Goal: Information Seeking & Learning: Learn about a topic

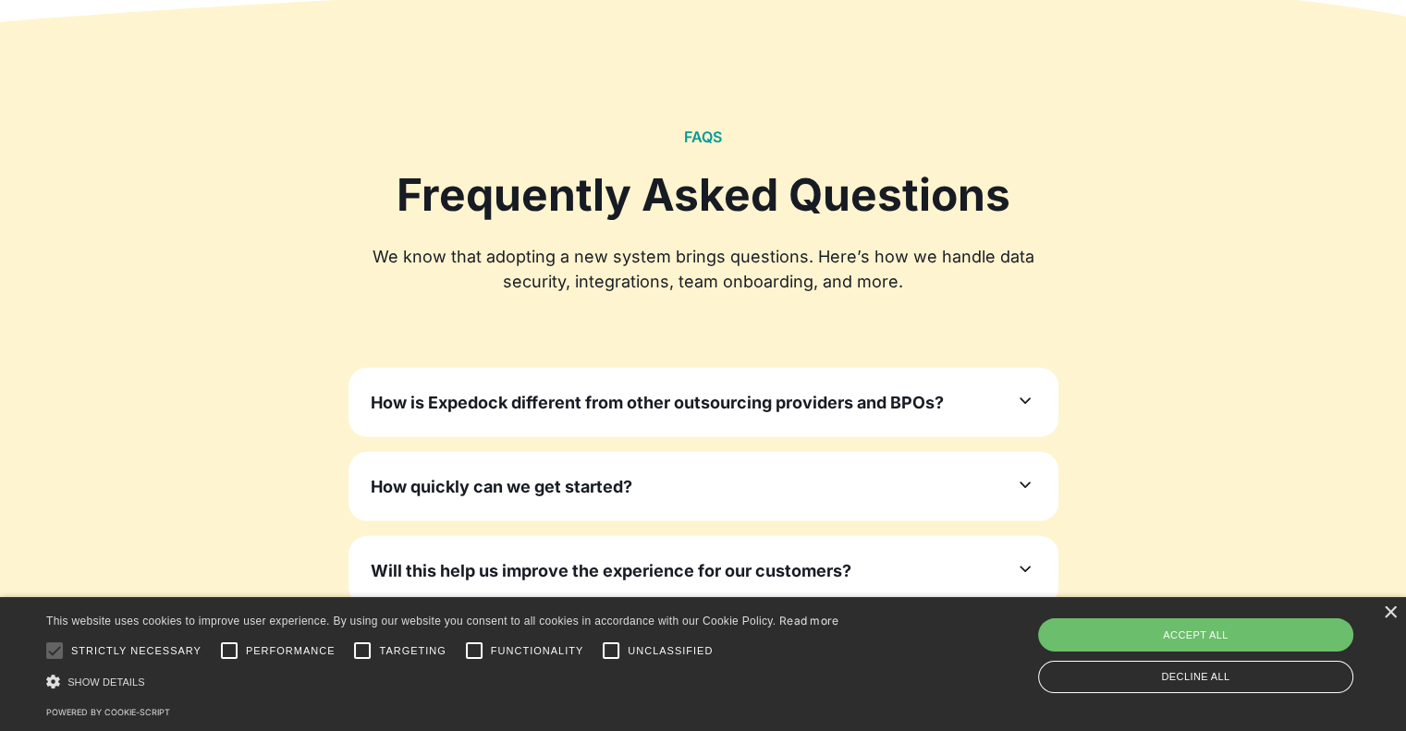
scroll to position [5452, 0]
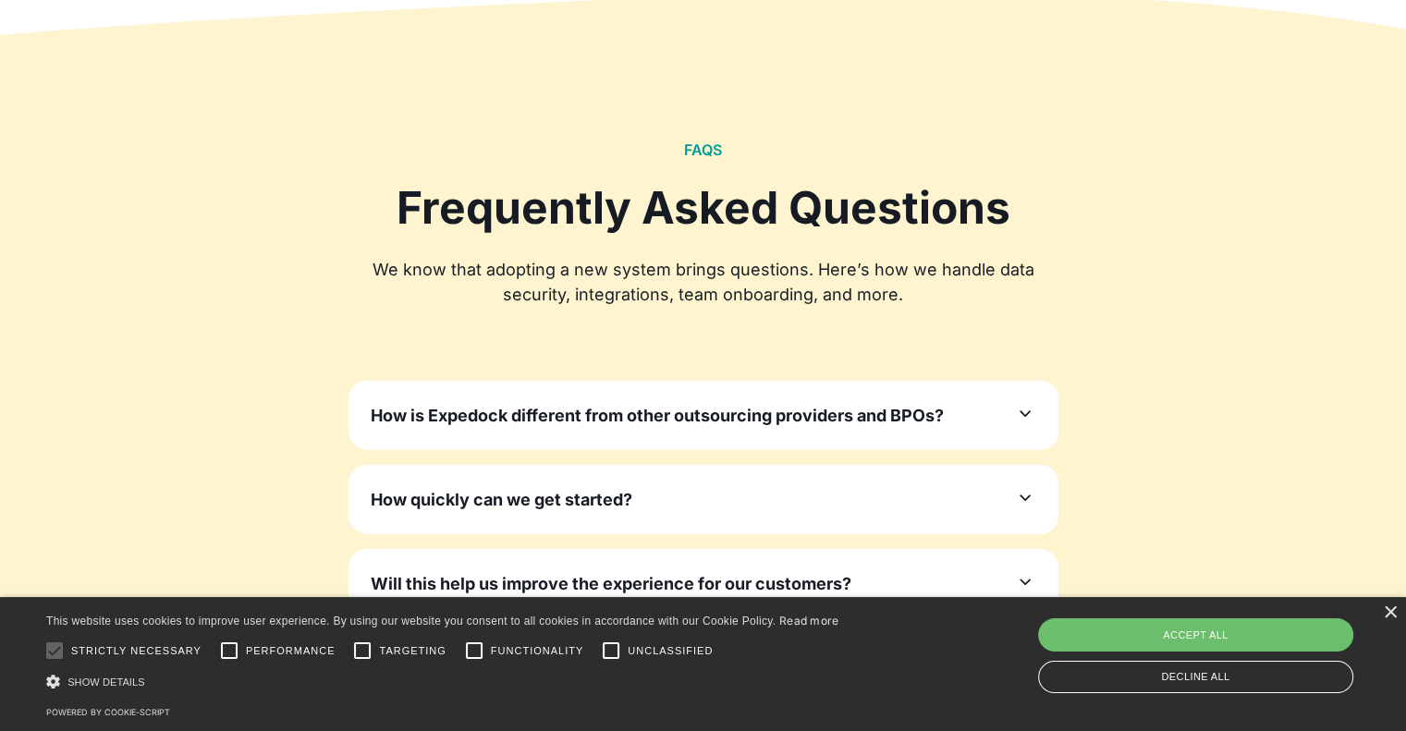
drag, startPoint x: 846, startPoint y: 436, endPoint x: 706, endPoint y: 241, distance: 240.3
click at [704, 241] on div at bounding box center [703, 246] width 710 height 22
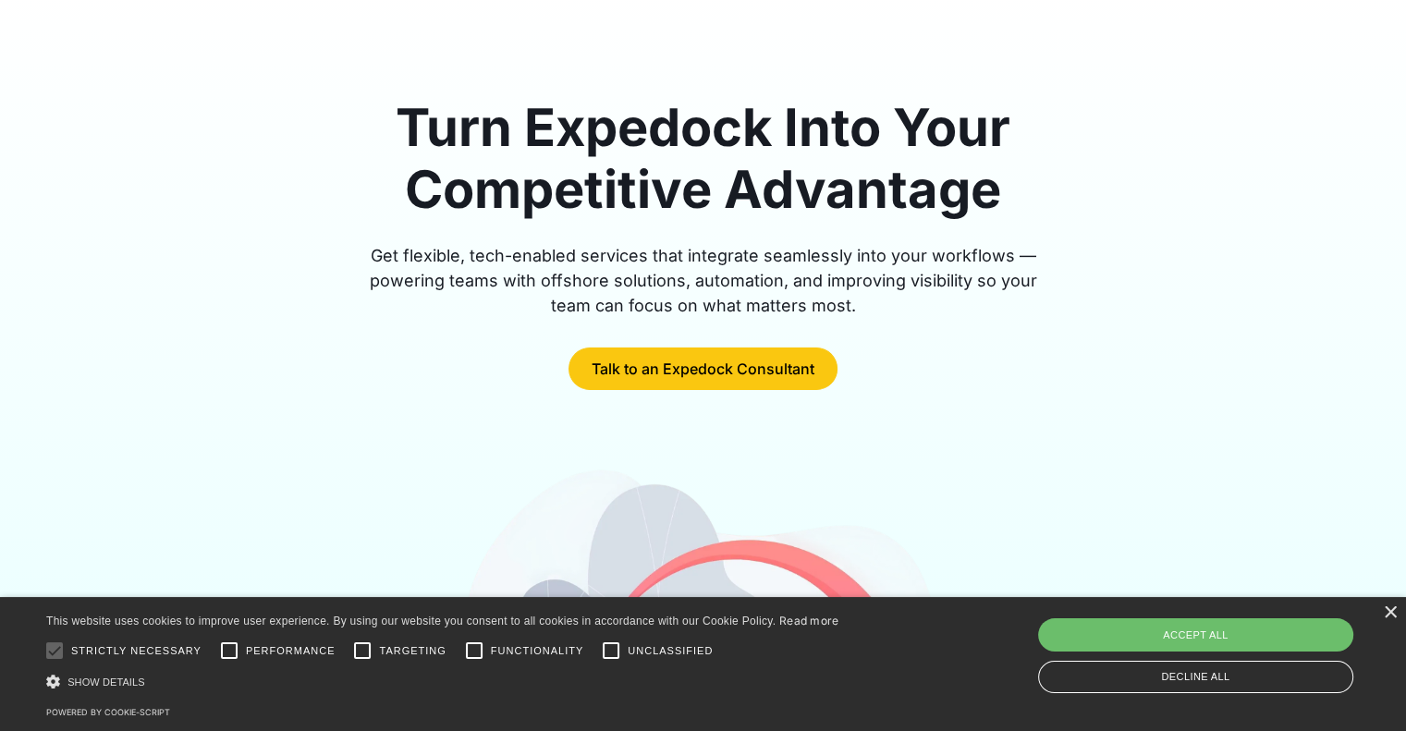
scroll to position [0, 0]
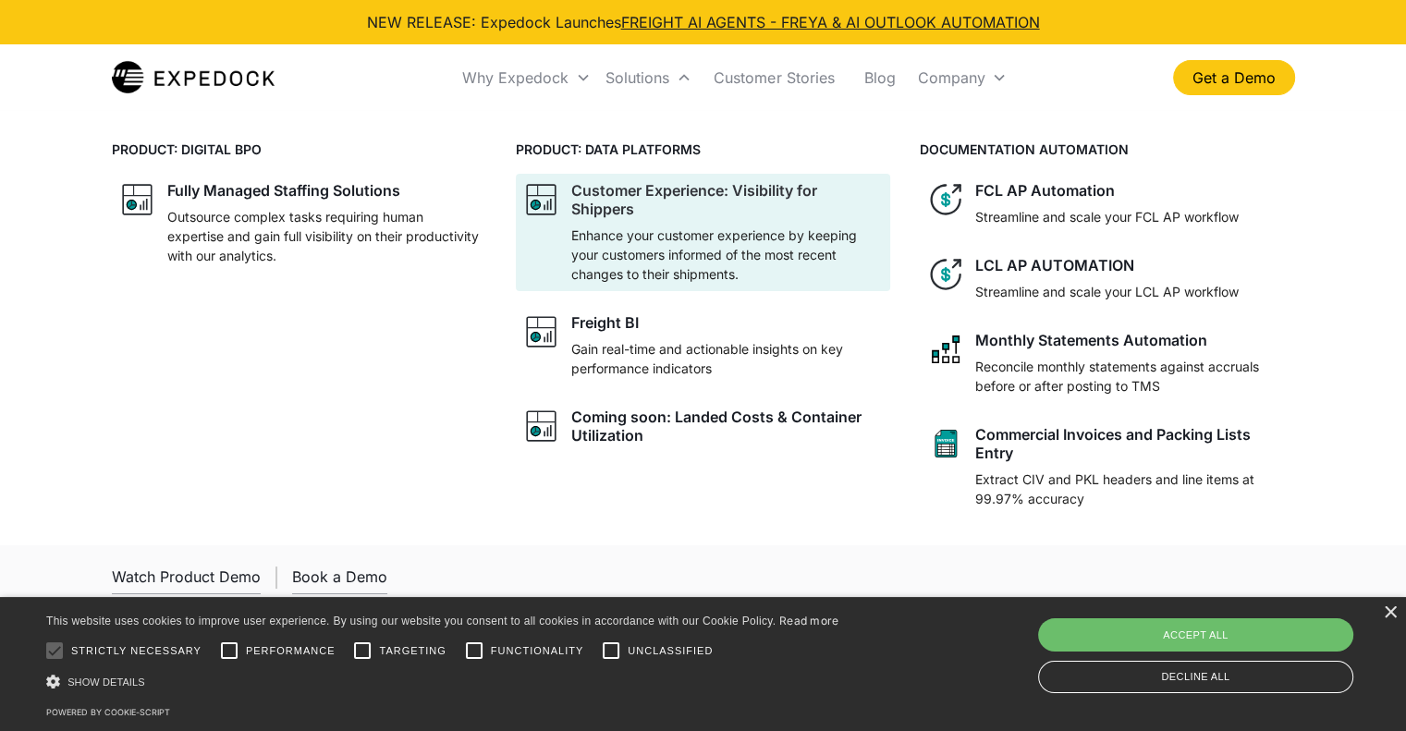
click at [784, 225] on div at bounding box center [726, 221] width 311 height 7
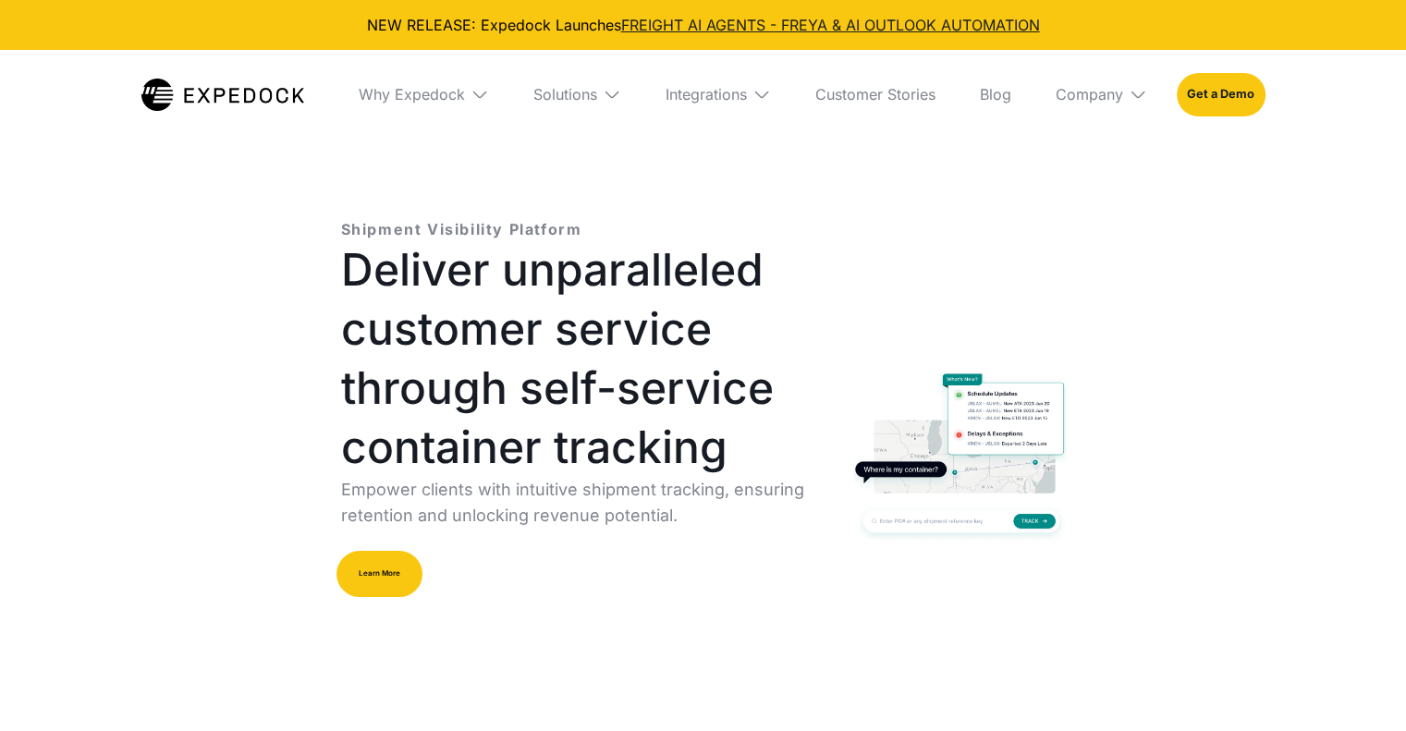
select select
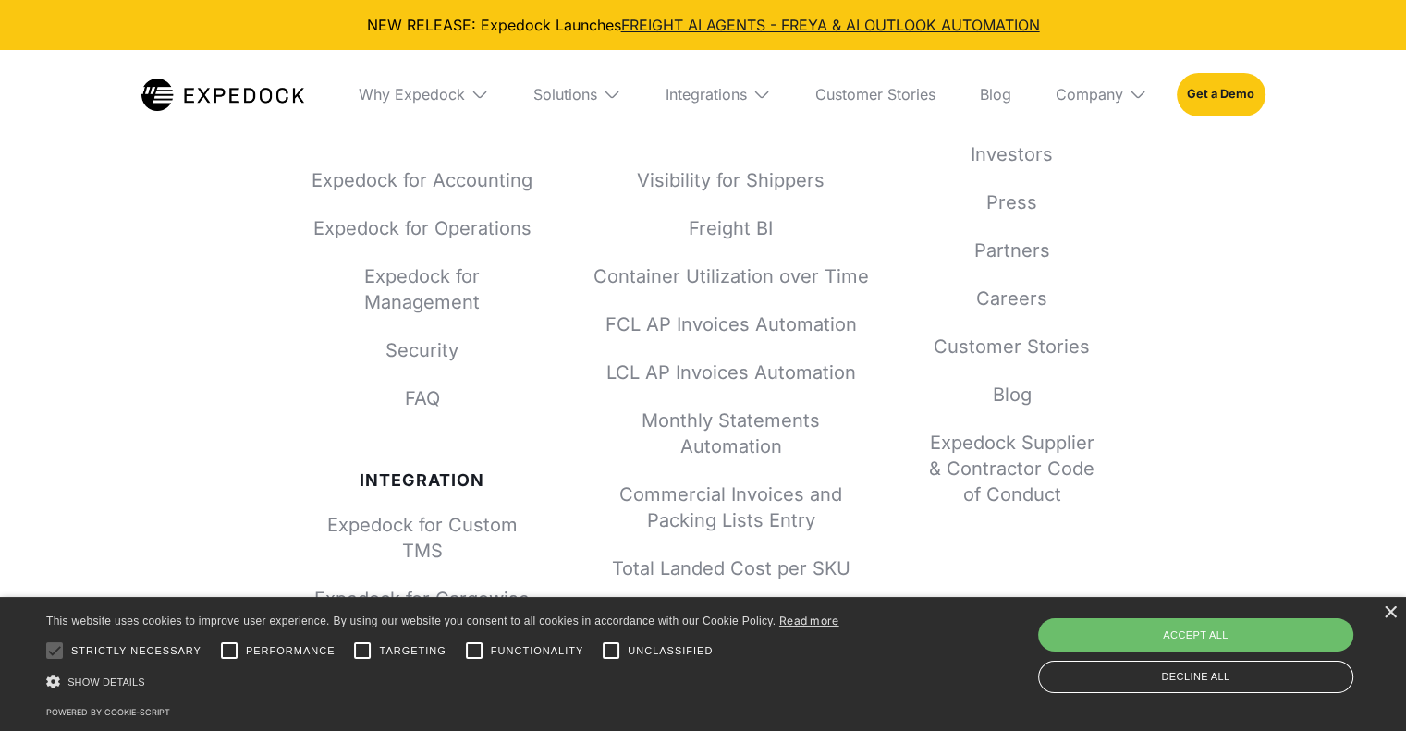
scroll to position [6007, 0]
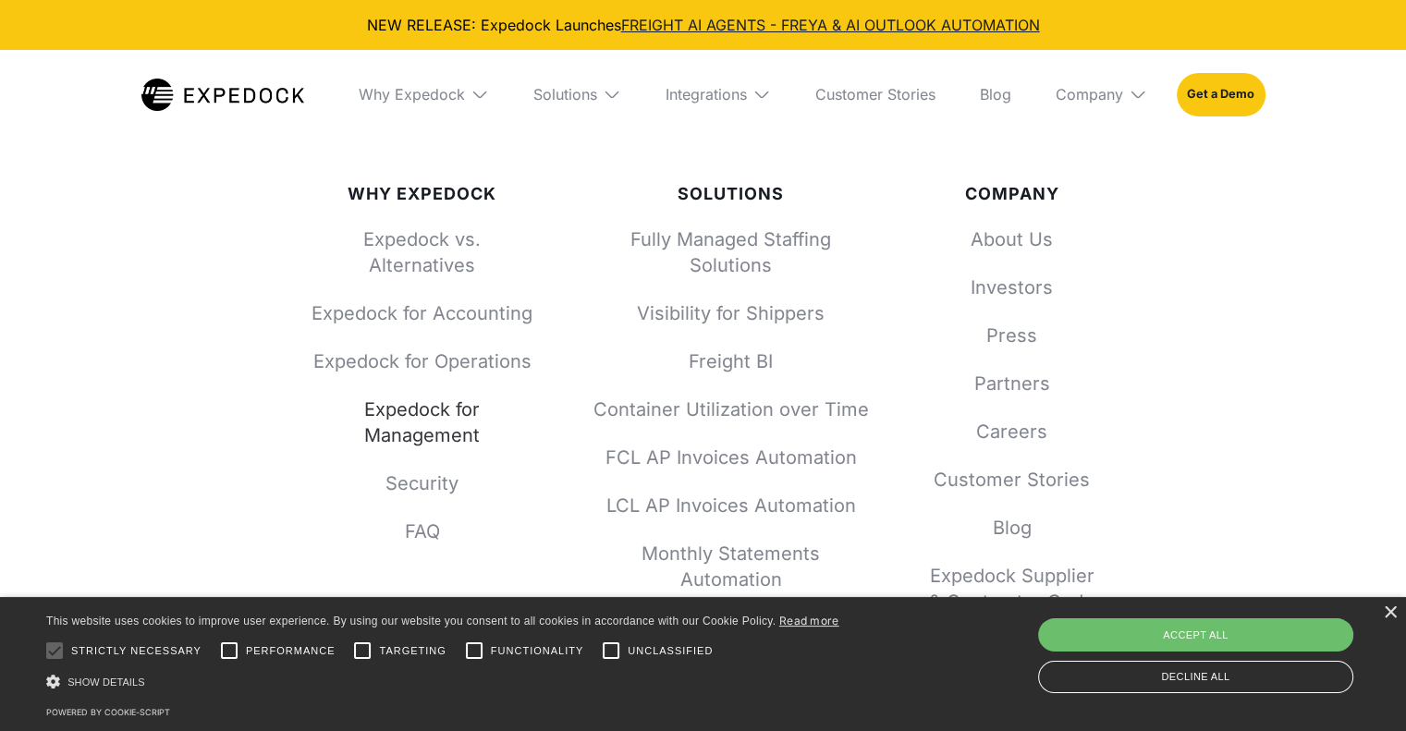
click at [463, 430] on link "Expedock for Management" at bounding box center [422, 422] width 222 height 52
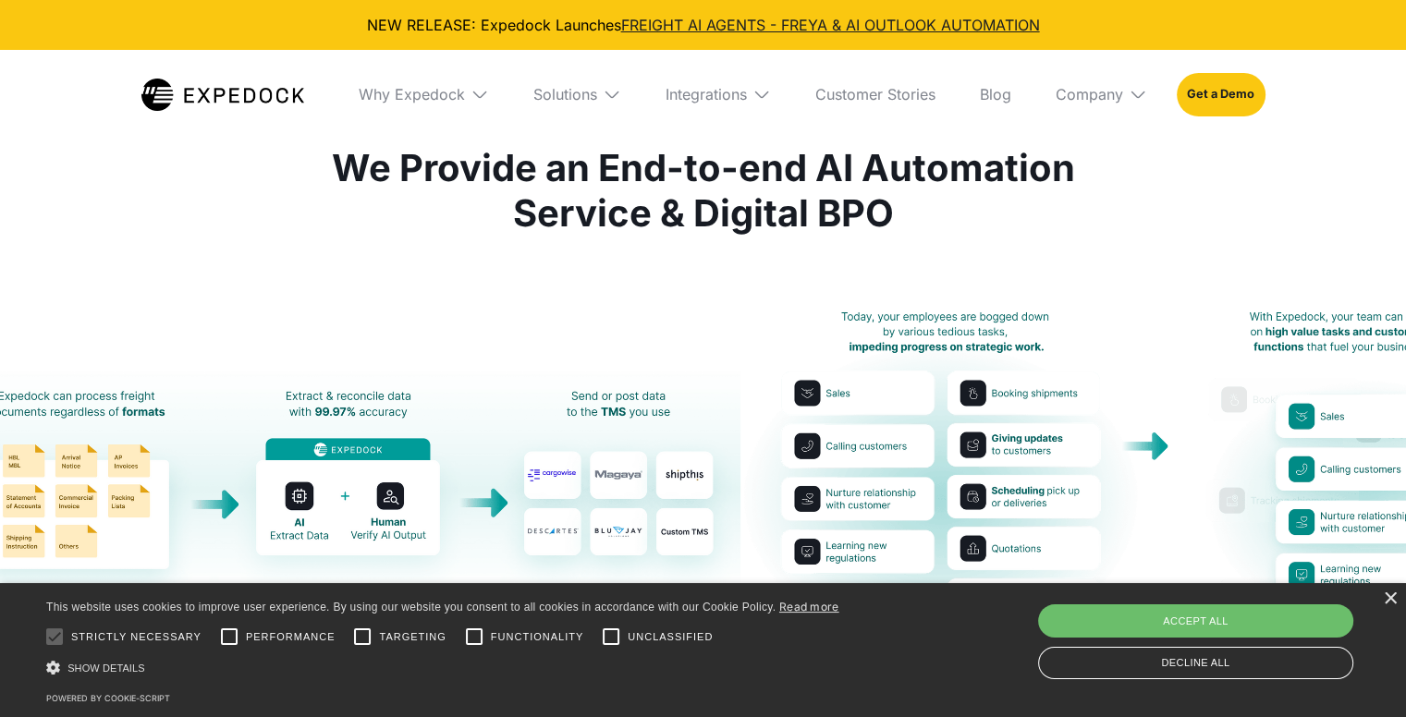
scroll to position [3419, 0]
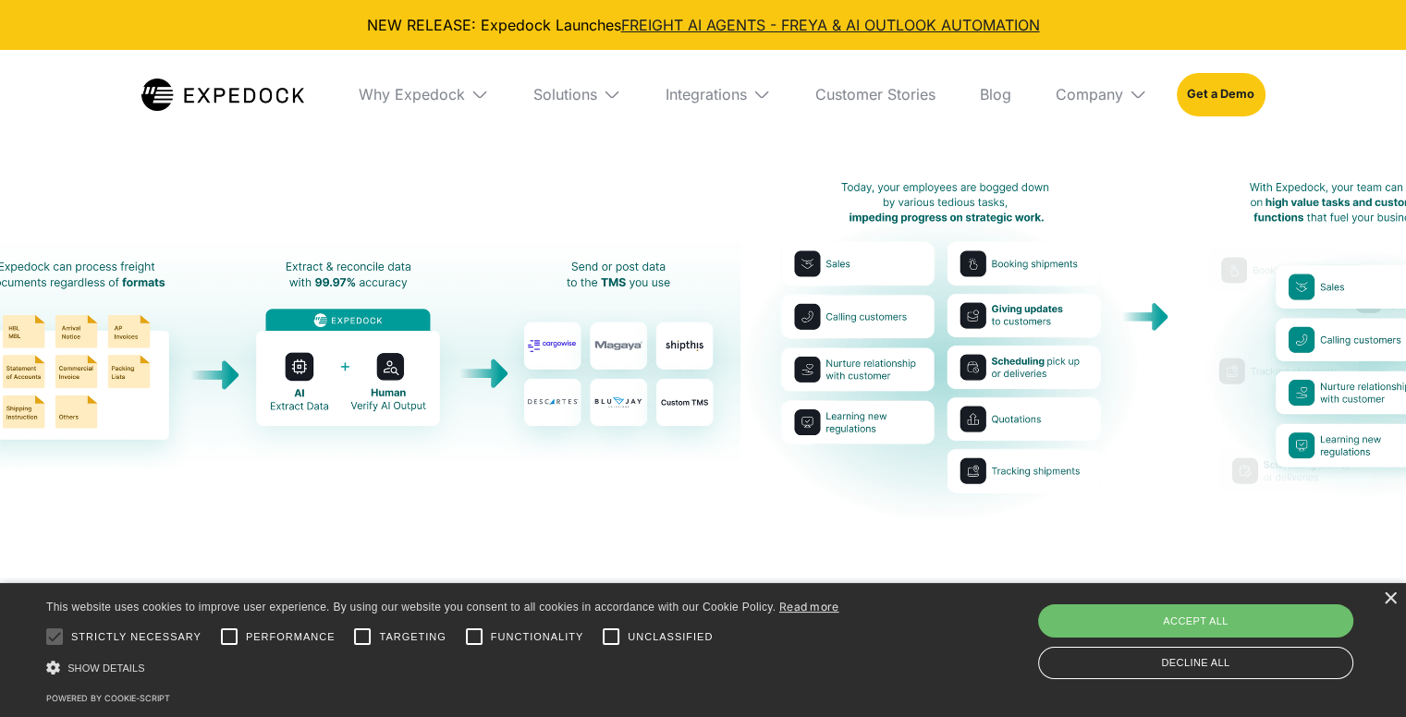
click at [540, 420] on img "open lightbox" at bounding box center [349, 350] width 784 height 239
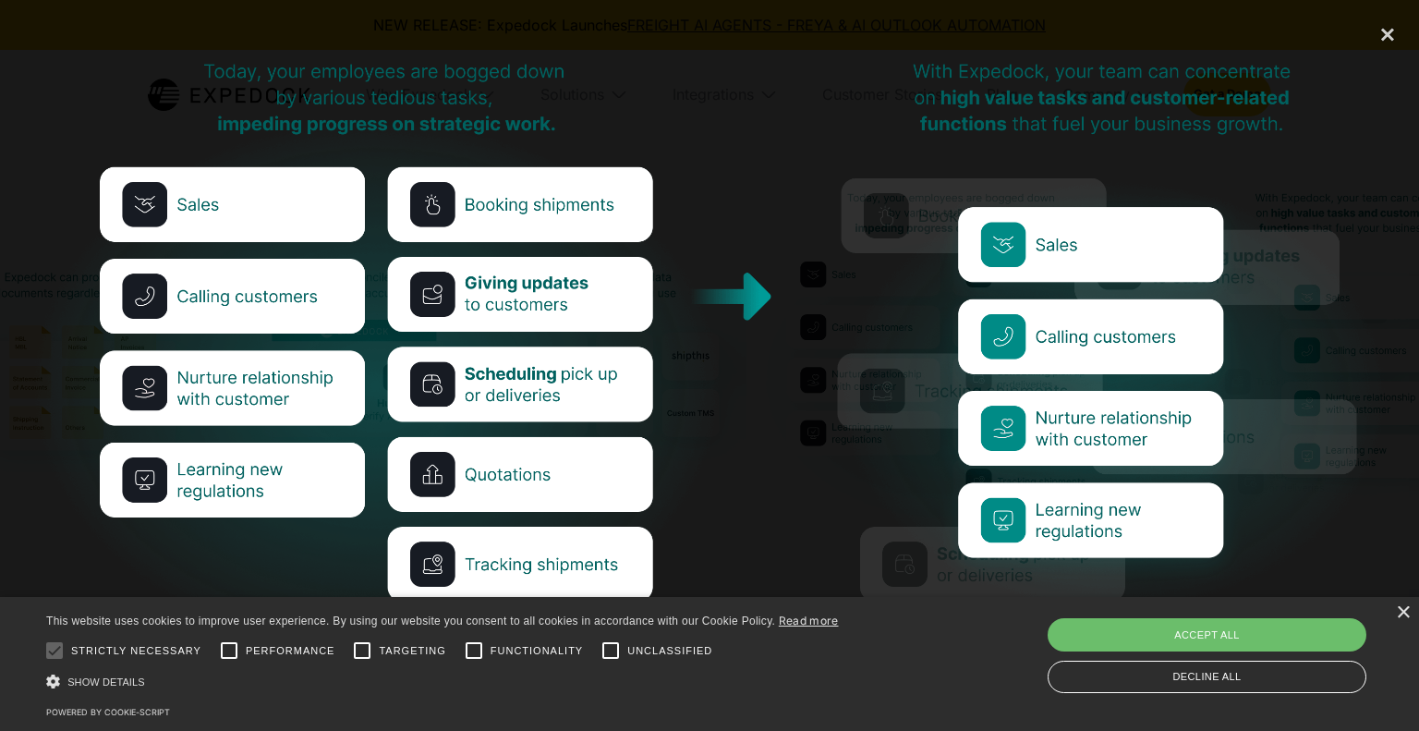
click at [712, 417] on img at bounding box center [710, 356] width 1363 height 596
drag, startPoint x: 708, startPoint y: 416, endPoint x: 164, endPoint y: 362, distance: 546.0
click at [164, 362] on img at bounding box center [710, 356] width 1363 height 596
click at [1368, 47] on div "close lightbox" at bounding box center [1388, 35] width 63 height 41
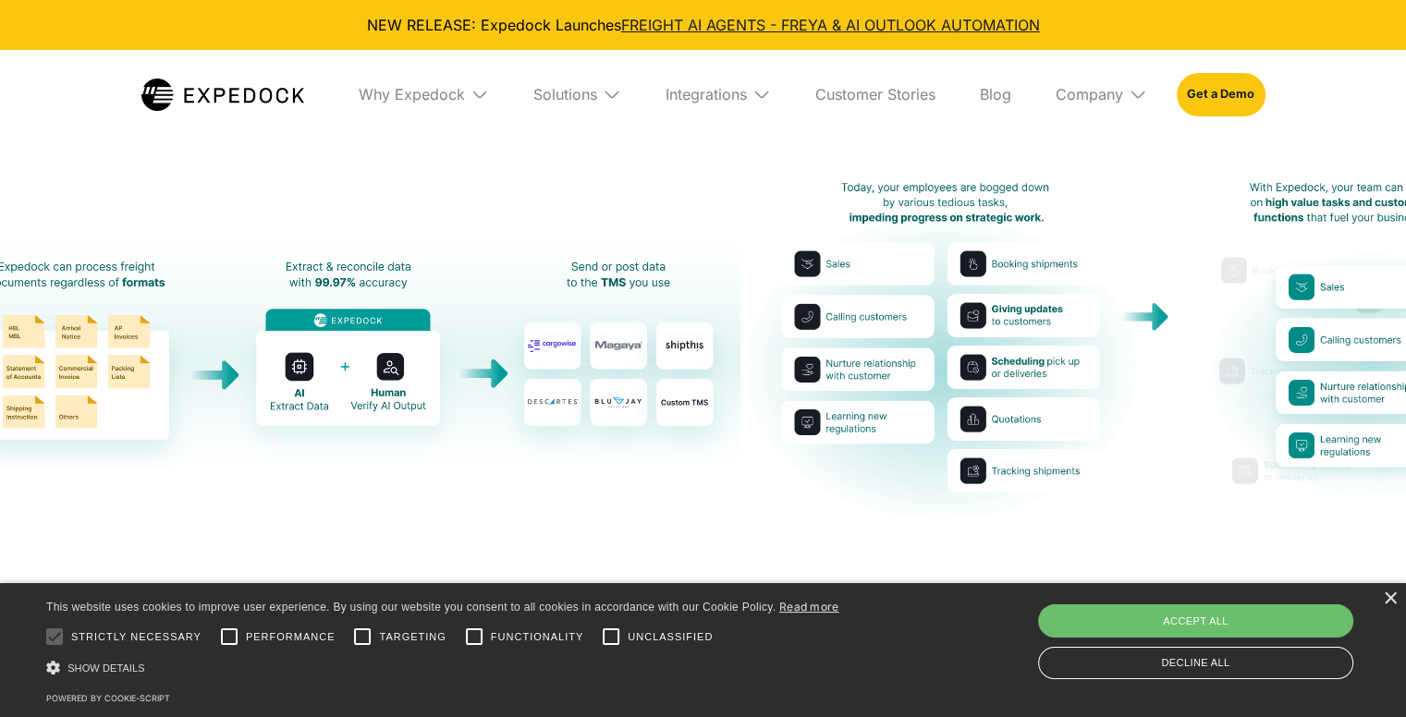
click at [111, 362] on img "open lightbox" at bounding box center [349, 350] width 784 height 239
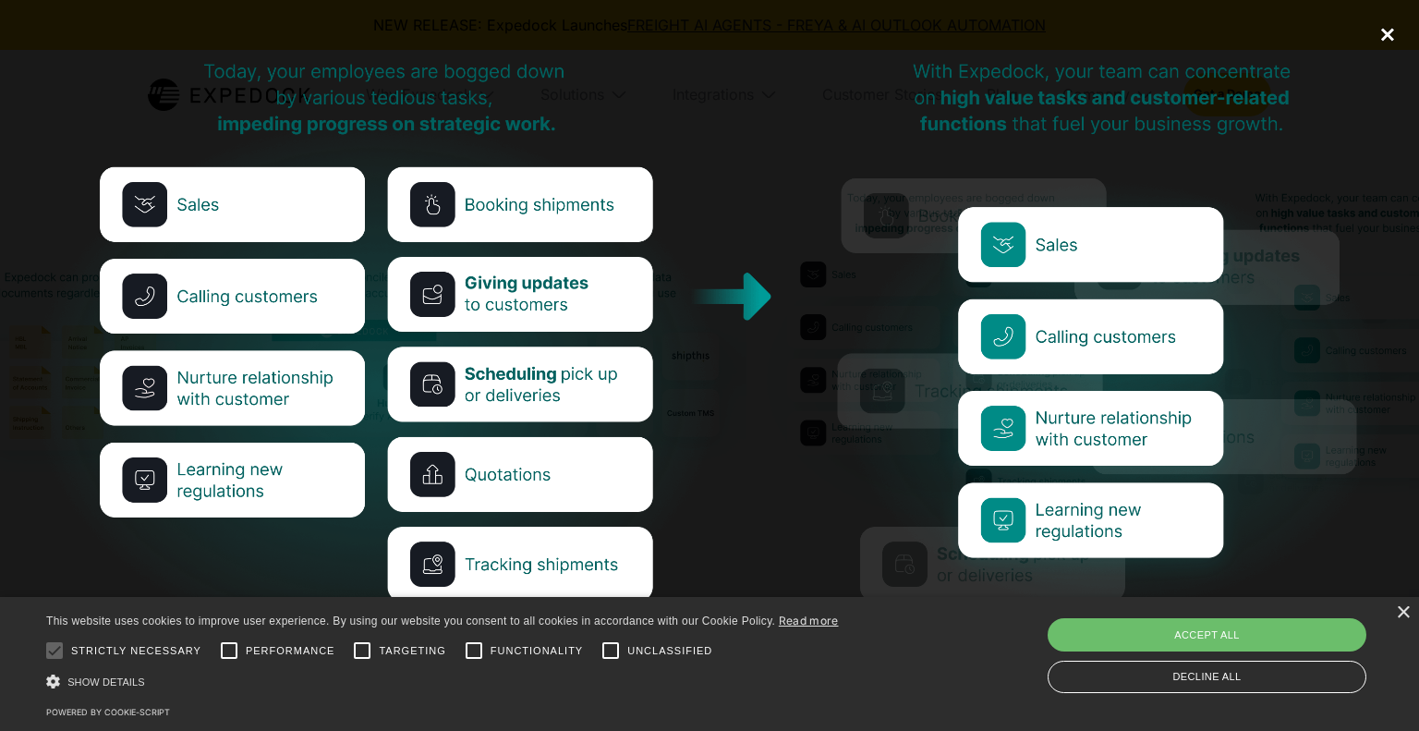
click at [1358, 35] on div "close lightbox" at bounding box center [1388, 35] width 63 height 41
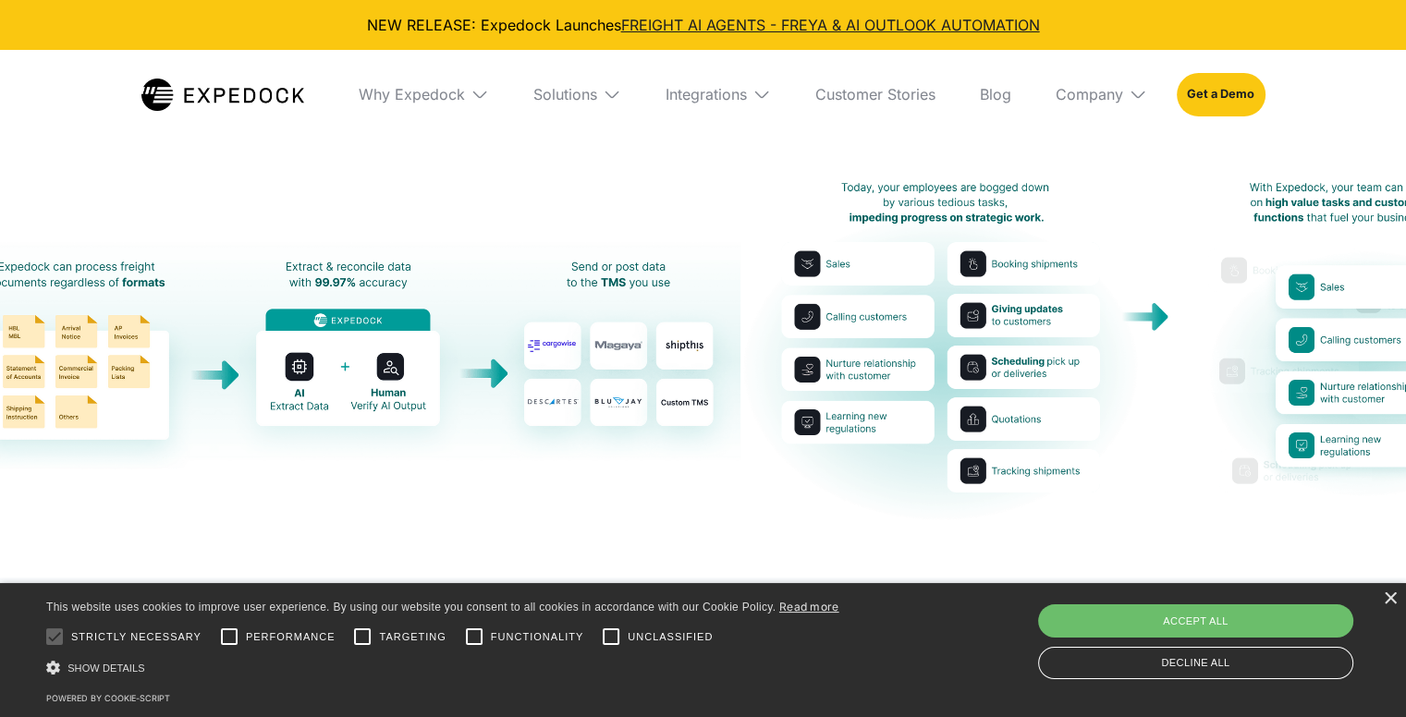
click at [1176, 325] on img "open lightbox" at bounding box center [1132, 350] width 784 height 343
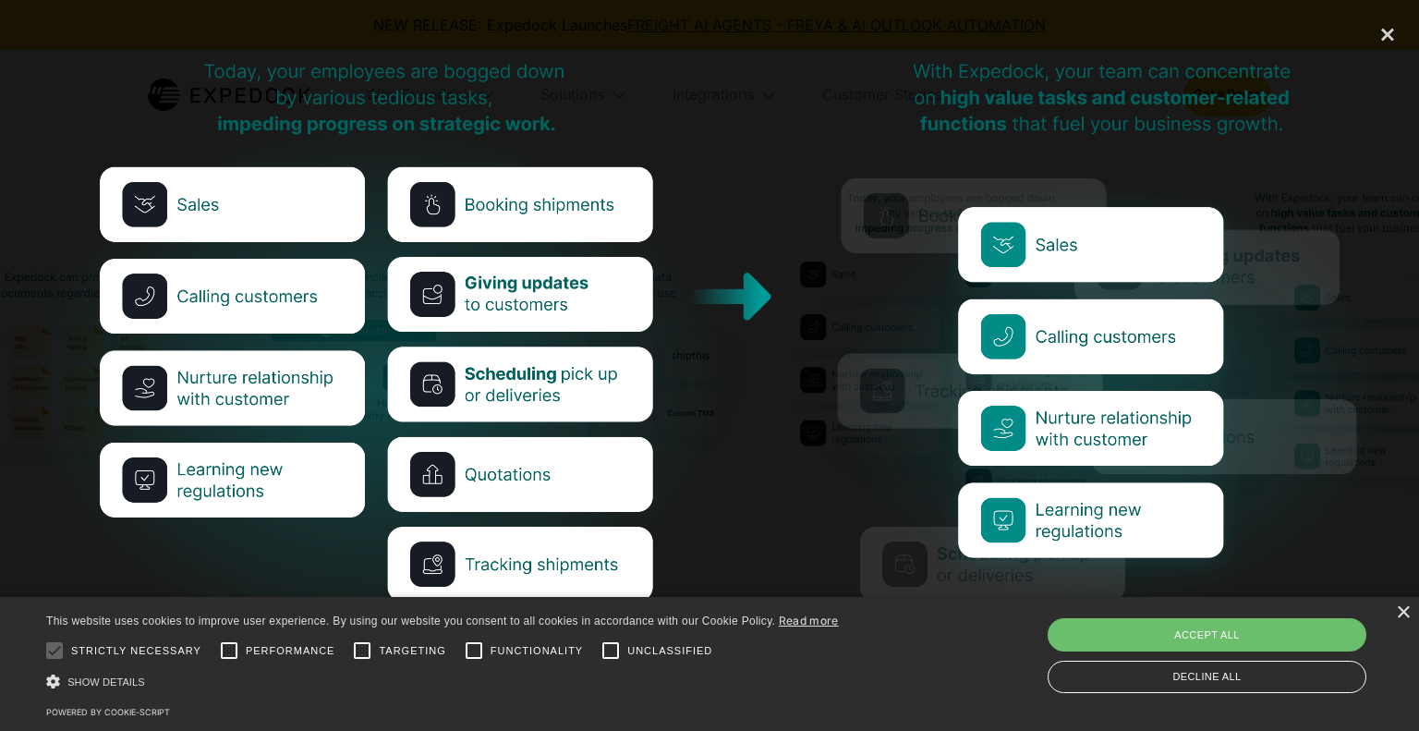
drag, startPoint x: 1392, startPoint y: 100, endPoint x: 1382, endPoint y: 101, distance: 10.2
click at [1391, 100] on div "next image" at bounding box center [1388, 365] width 63 height 701
click at [1382, 29] on div "close lightbox" at bounding box center [1388, 35] width 63 height 41
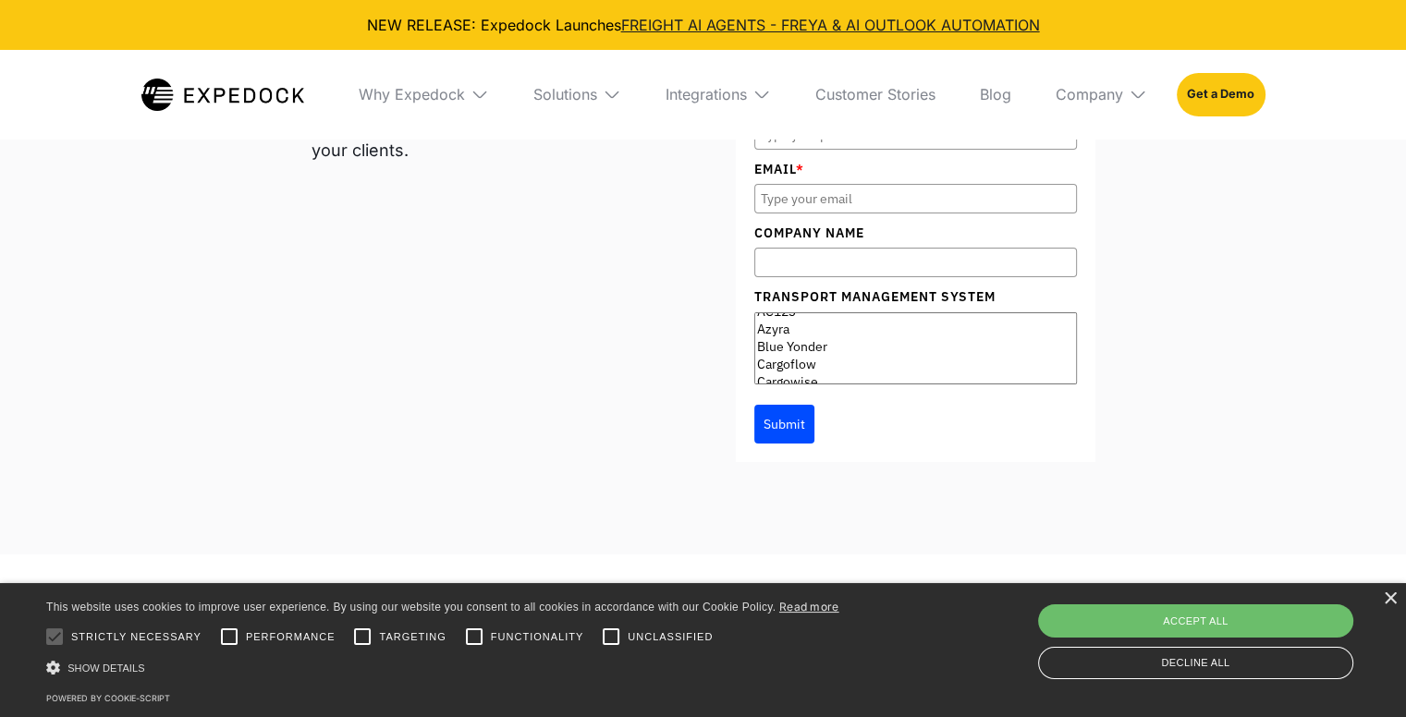
scroll to position [735, 0]
click at [816, 348] on option "Descartes e-Customs" at bounding box center [915, 340] width 321 height 18
click at [835, 331] on option "Descartes NetFreight" at bounding box center [915, 322] width 321 height 18
select select "None"
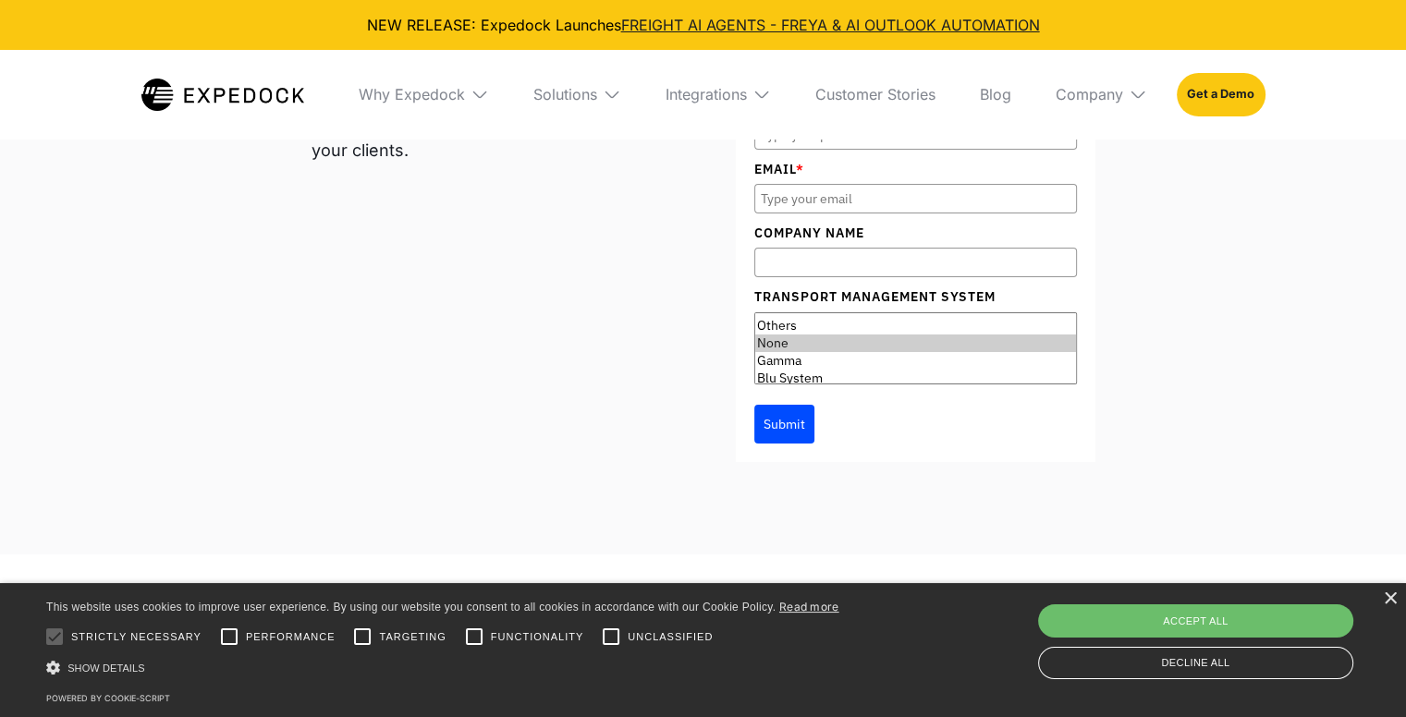
click at [821, 352] on option "None" at bounding box center [915, 344] width 321 height 18
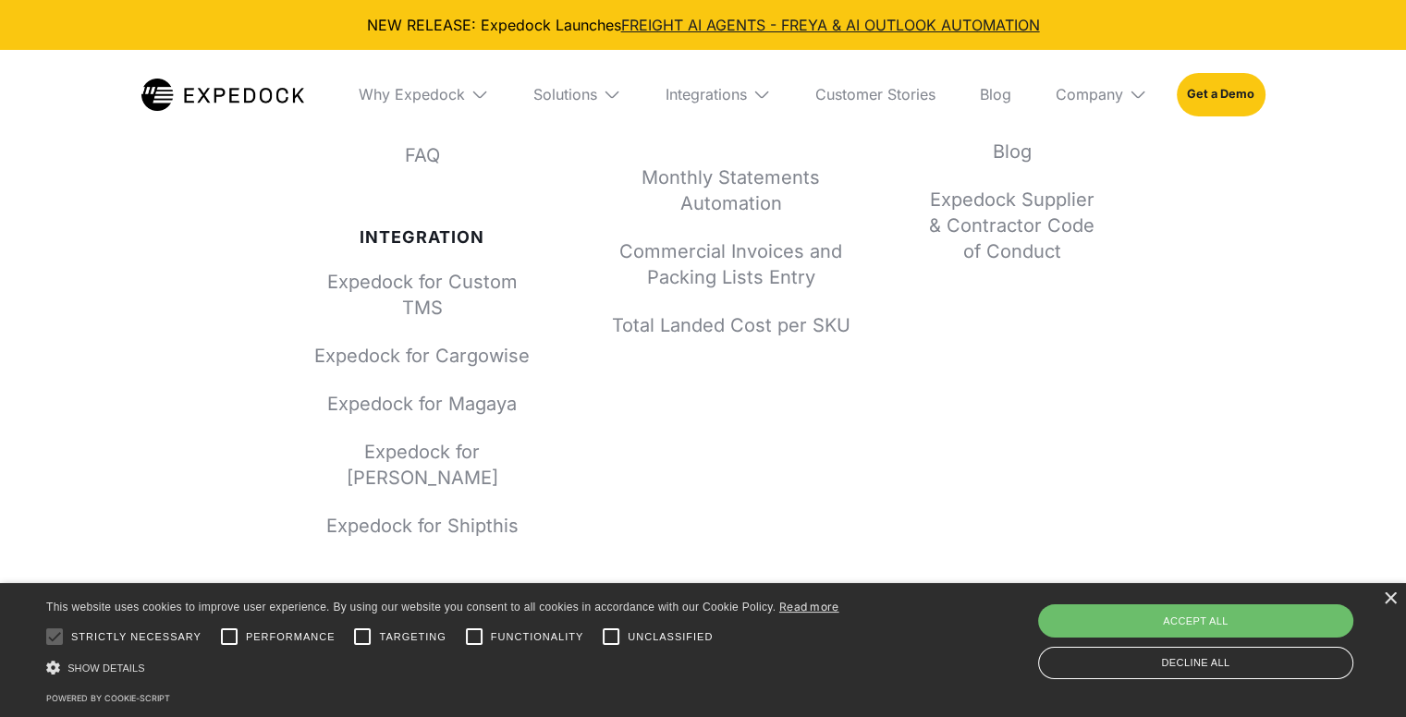
scroll to position [7208, 0]
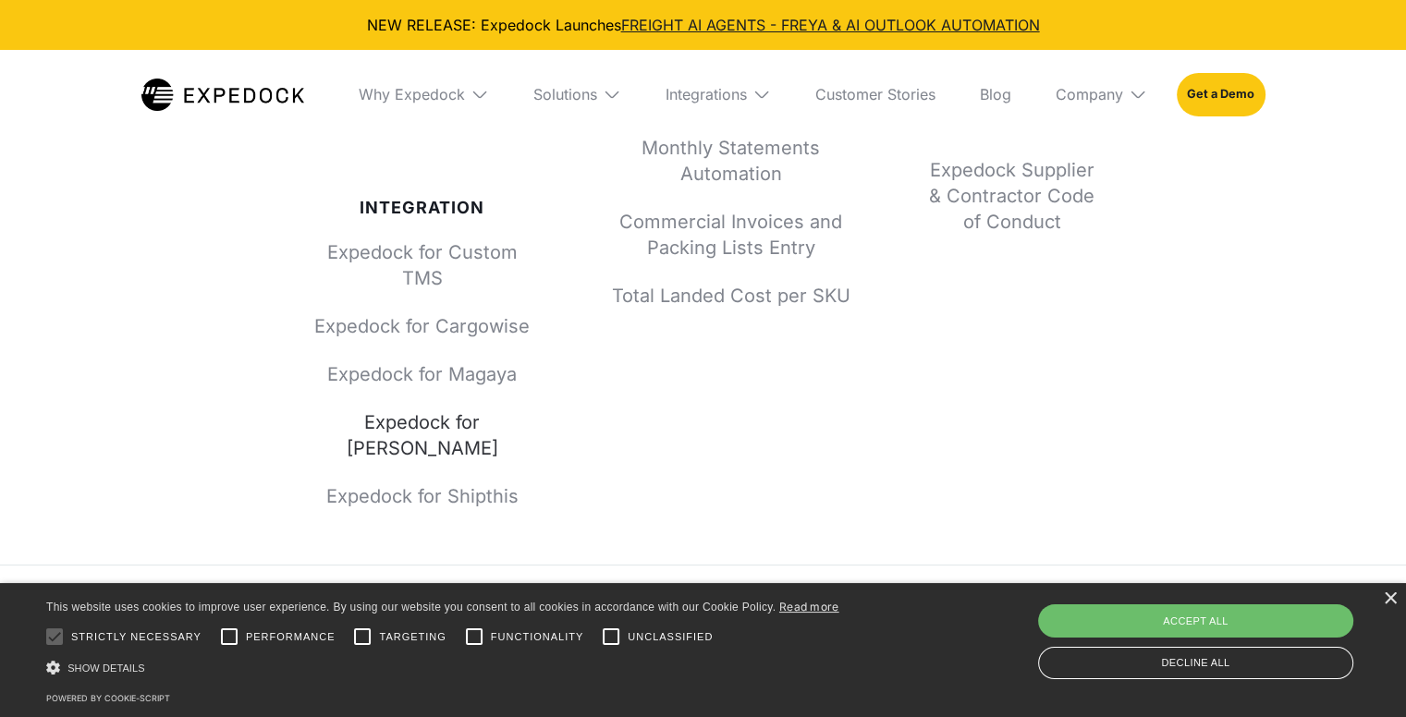
click at [503, 429] on link "Expedock for [PERSON_NAME]" at bounding box center [422, 435] width 222 height 52
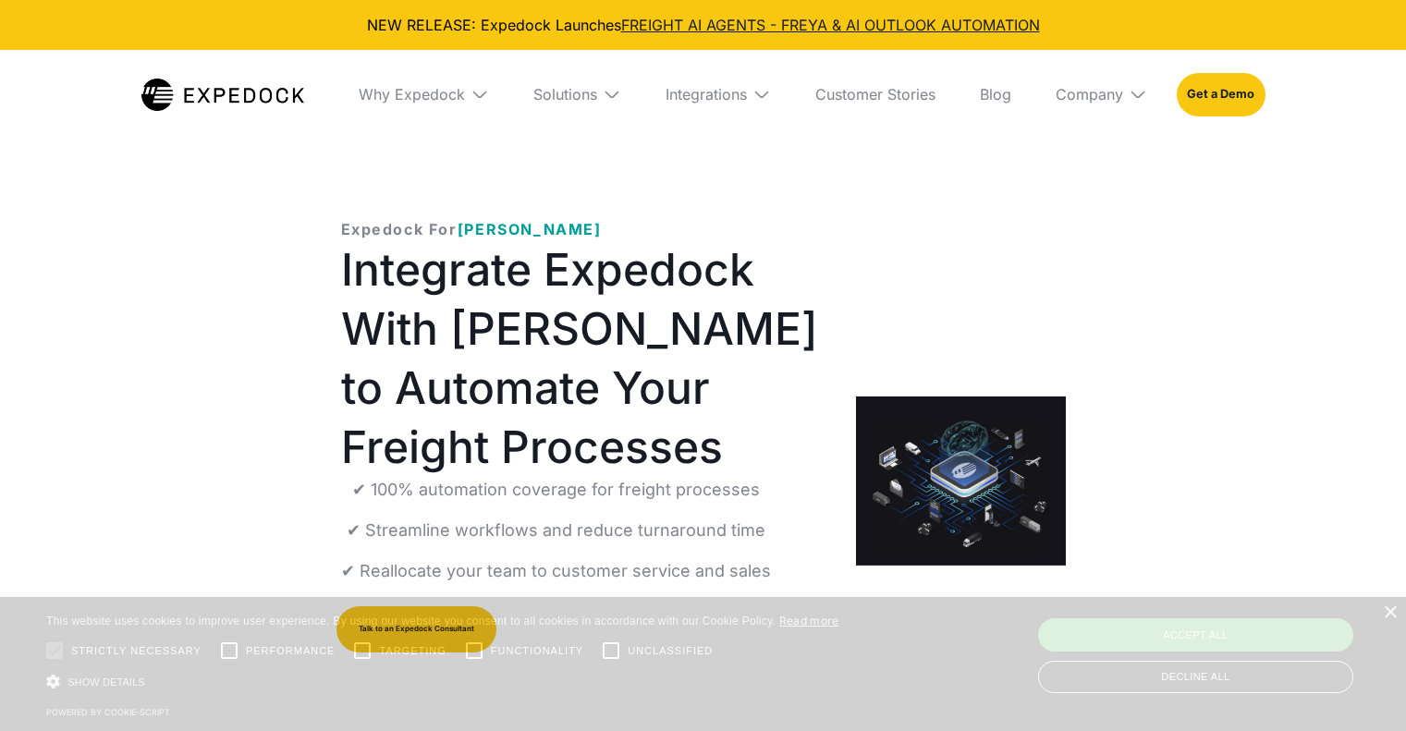
select select
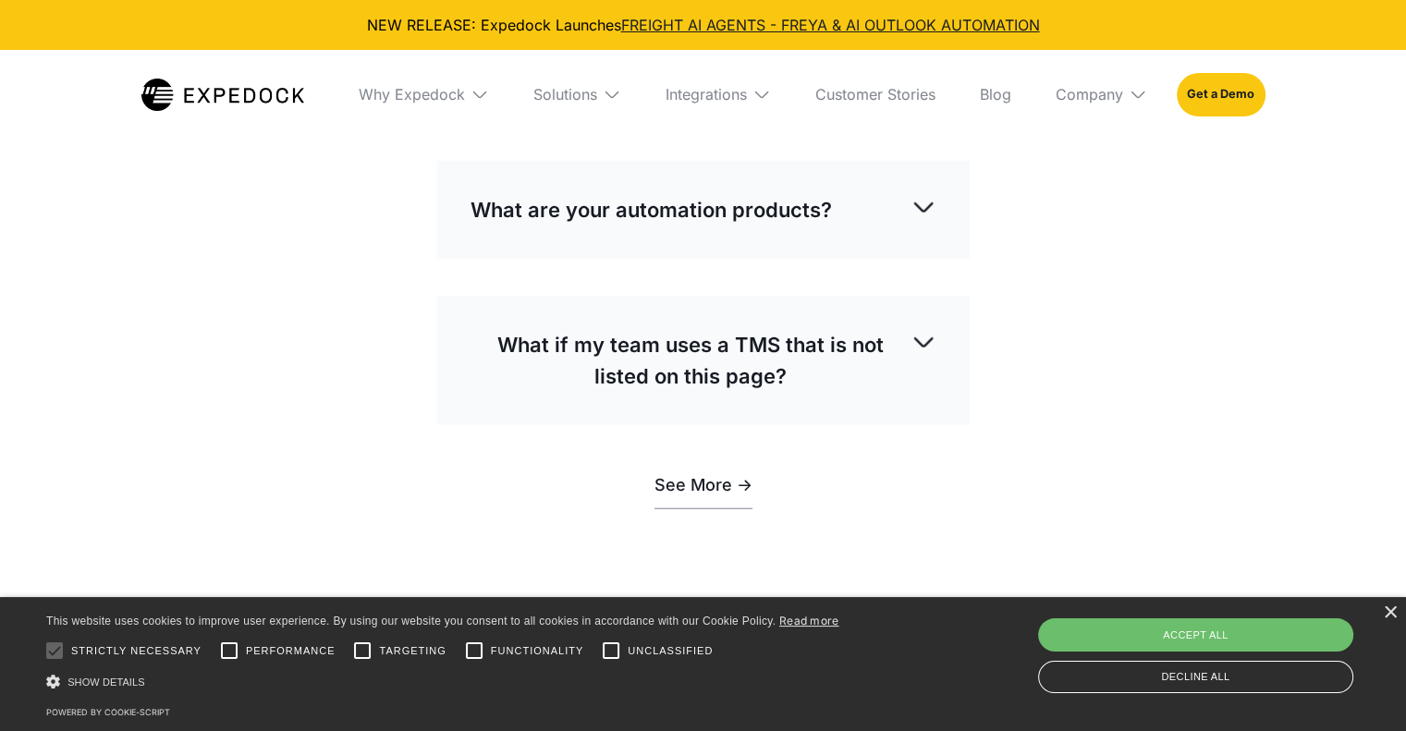
scroll to position [4621, 0]
click at [801, 25] on link "FREIGHT AI AGENTS - FREYA & AI OUTLOOK AUTOMATION" at bounding box center [830, 25] width 419 height 18
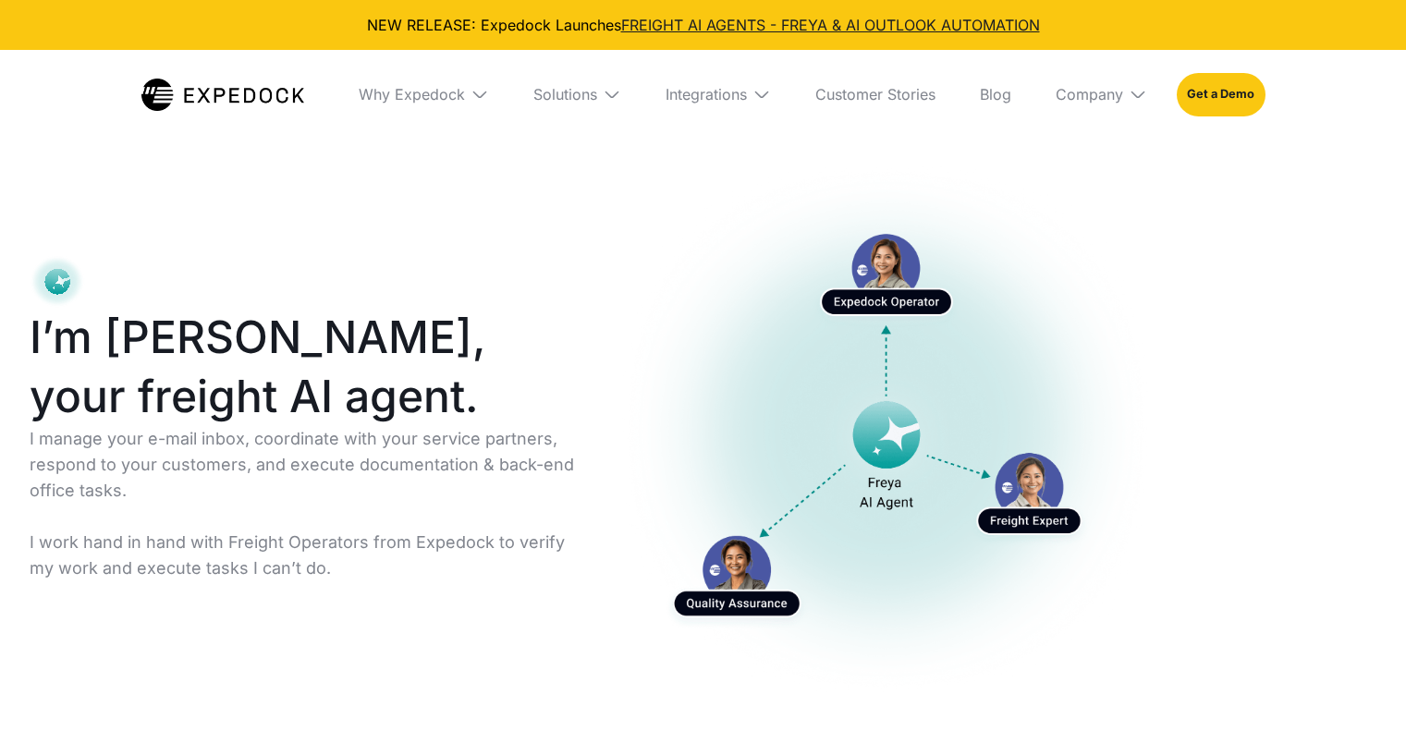
select select
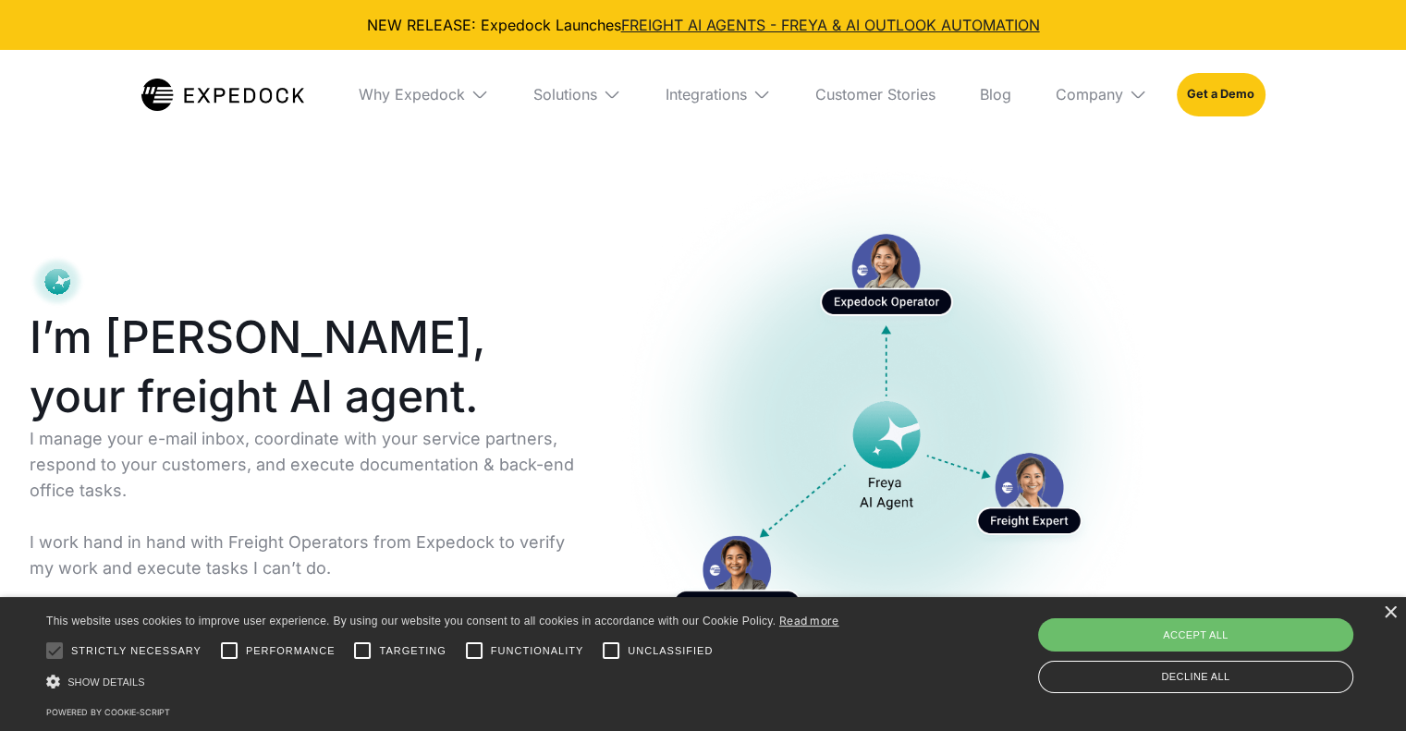
drag, startPoint x: 227, startPoint y: 319, endPoint x: 134, endPoint y: 395, distance: 120.2
click at [135, 395] on h1 "I’m Freya, your freight AI agent." at bounding box center [310, 367] width 560 height 118
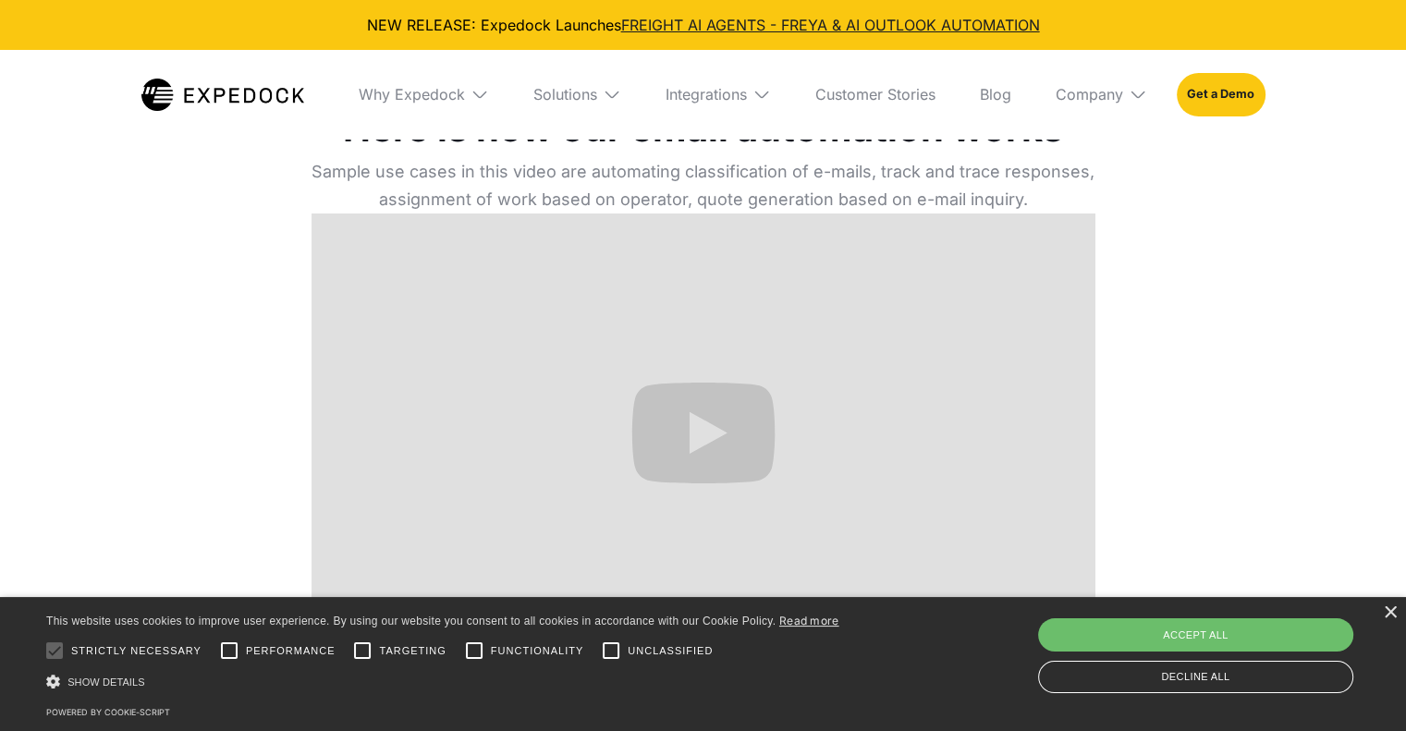
scroll to position [647, 0]
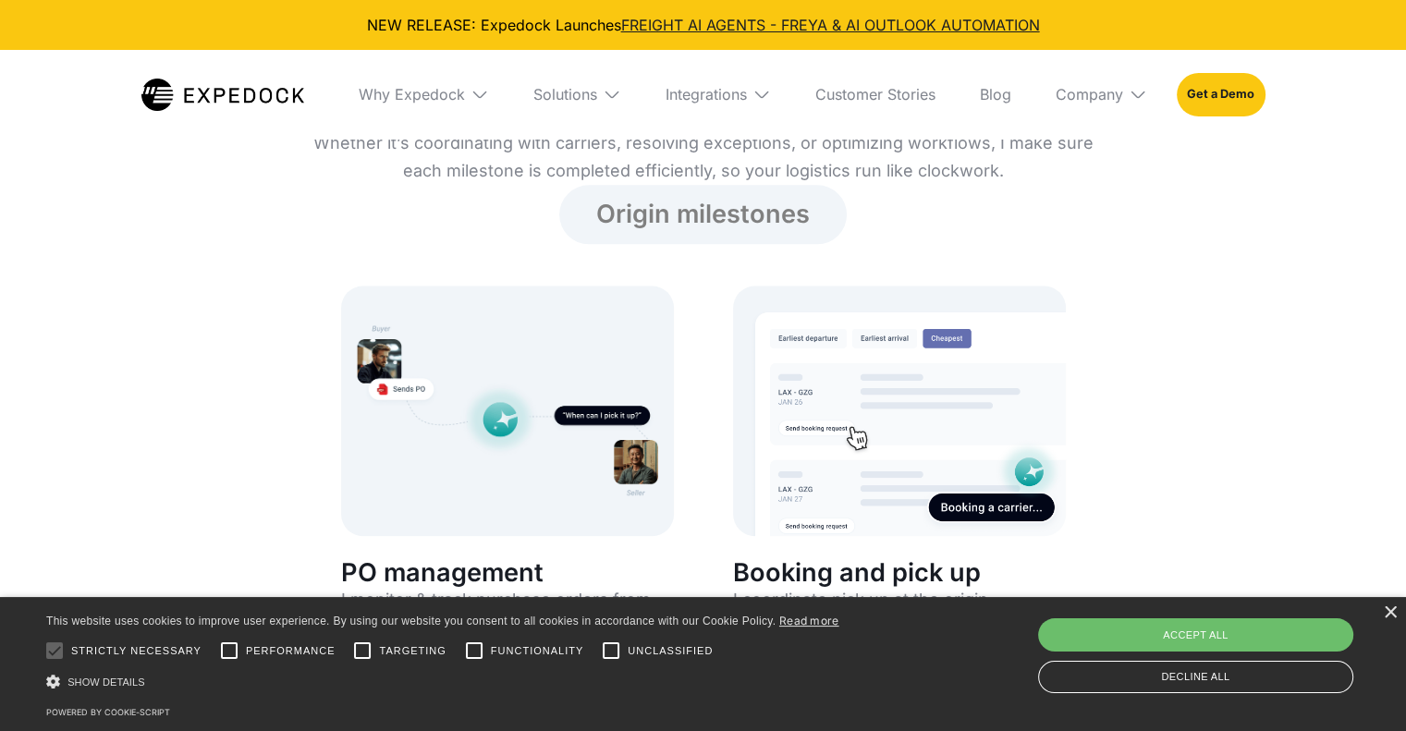
drag, startPoint x: 1027, startPoint y: 481, endPoint x: 1025, endPoint y: 494, distance: 14.0
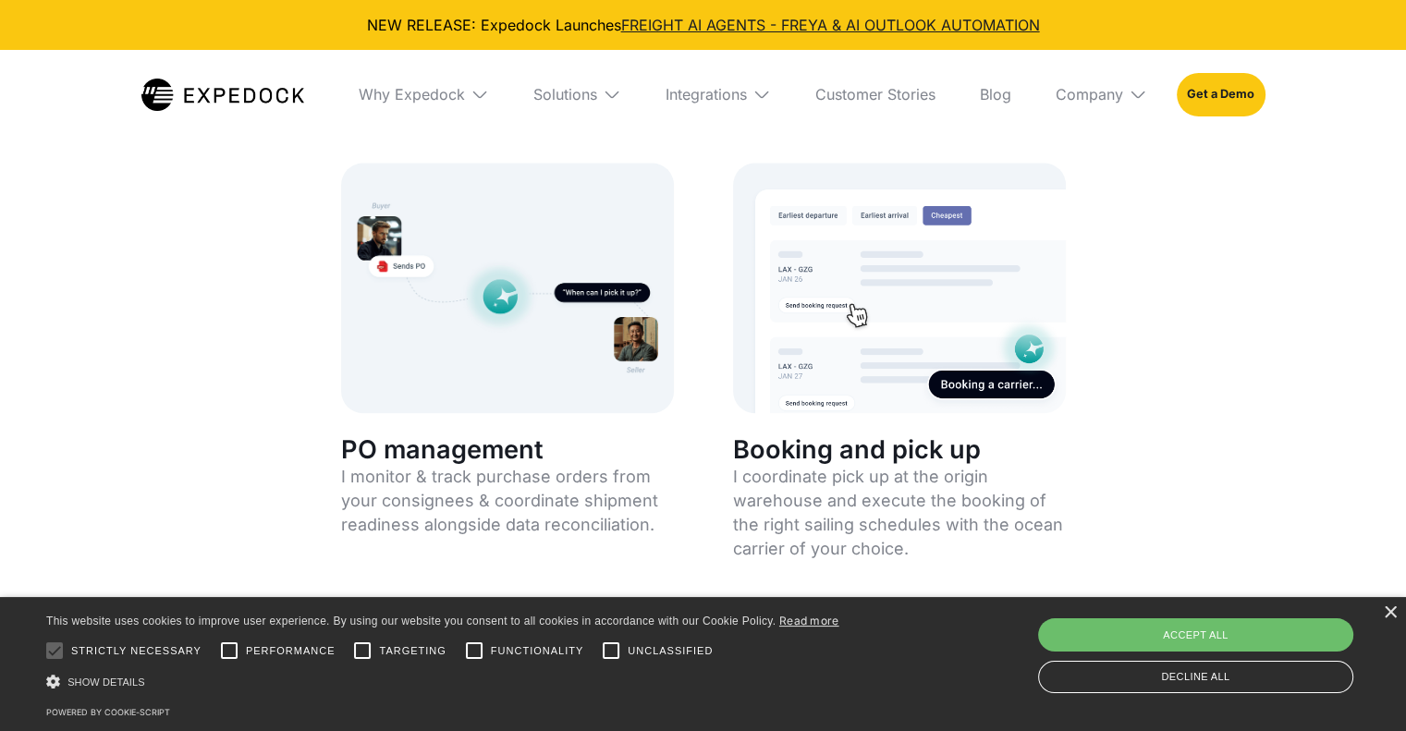
drag, startPoint x: 1025, startPoint y: 494, endPoint x: 1257, endPoint y: 480, distance: 232.4
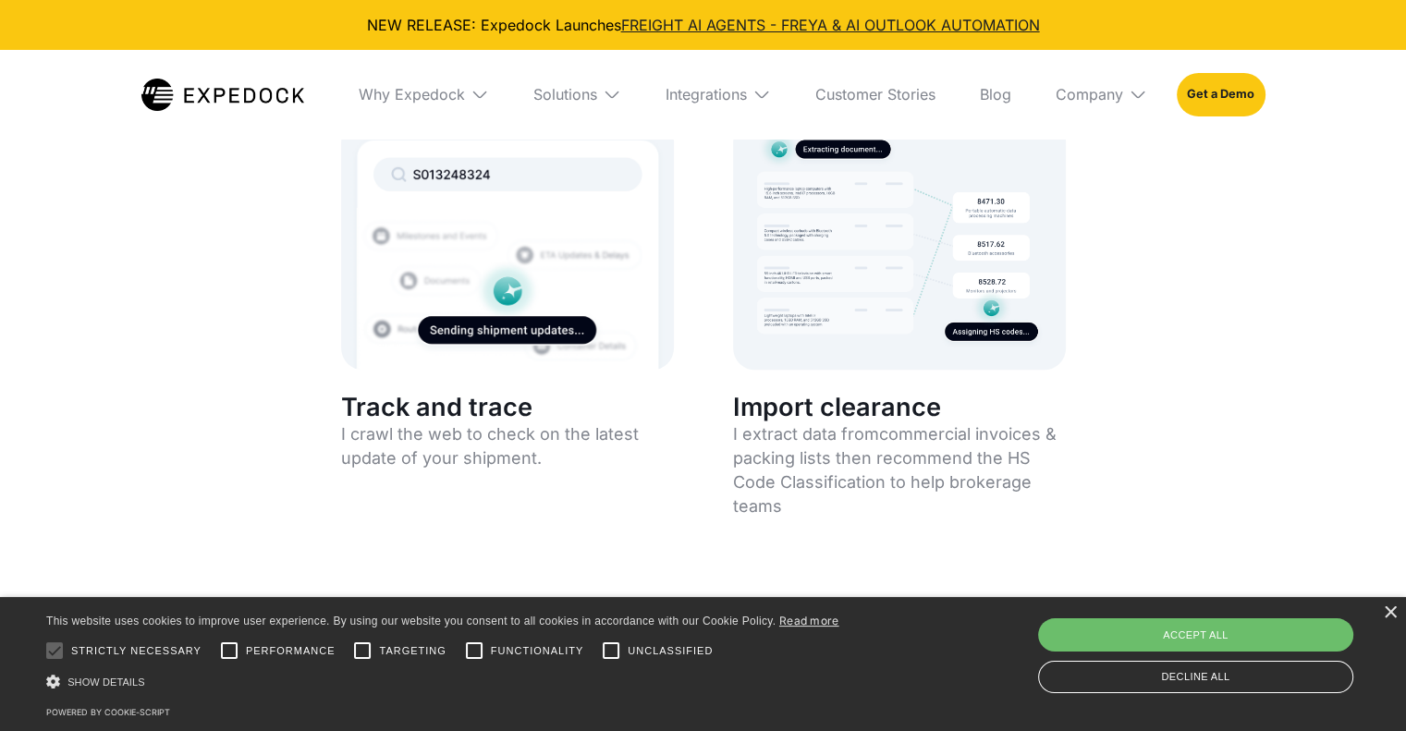
scroll to position [3419, 0]
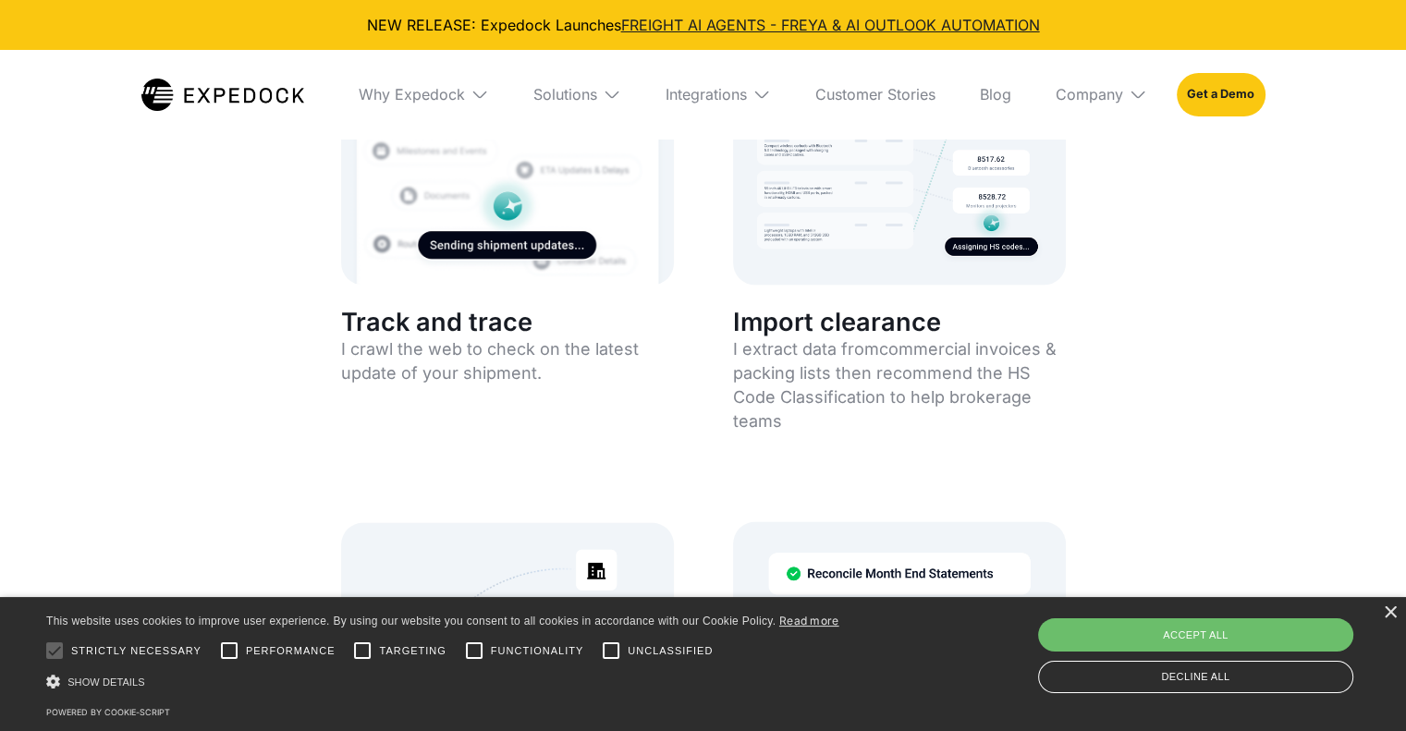
click at [264, 109] on img at bounding box center [222, 95] width 163 height 32
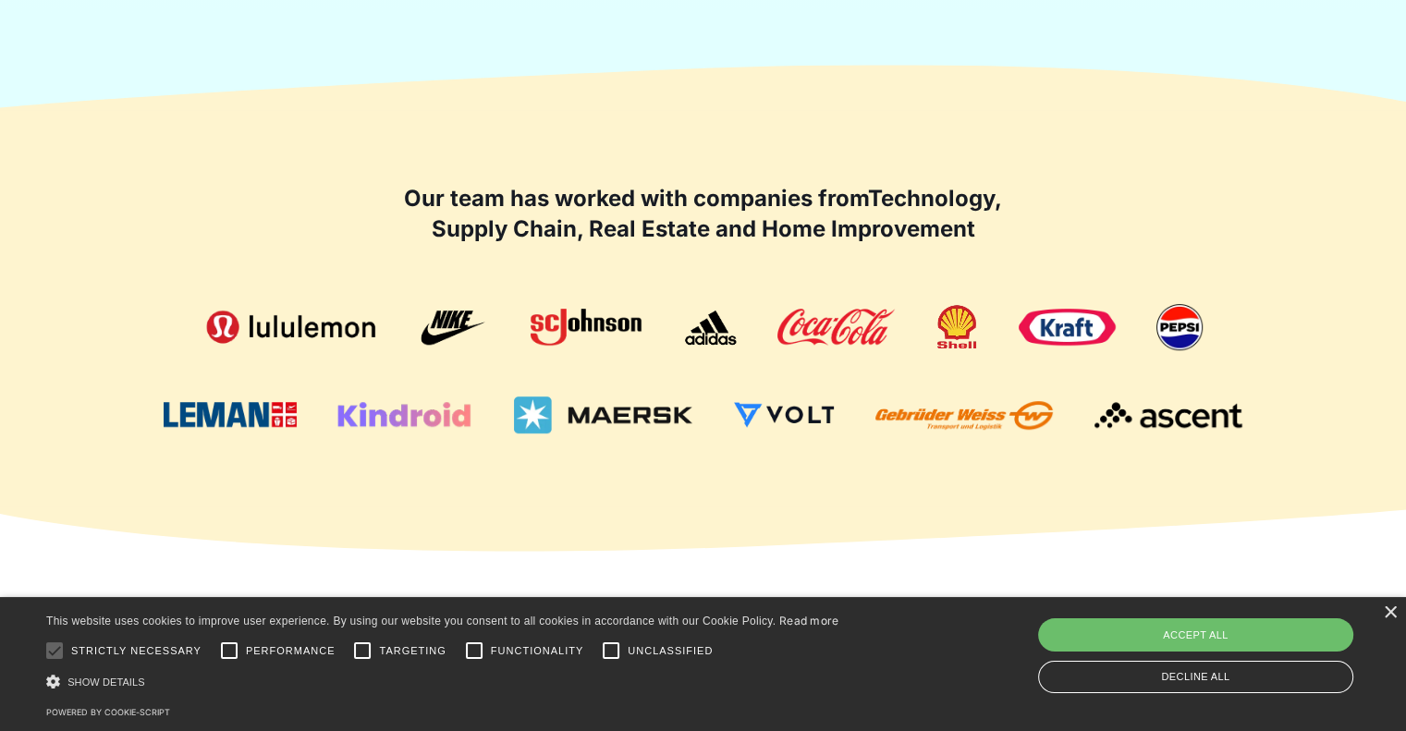
scroll to position [1017, 0]
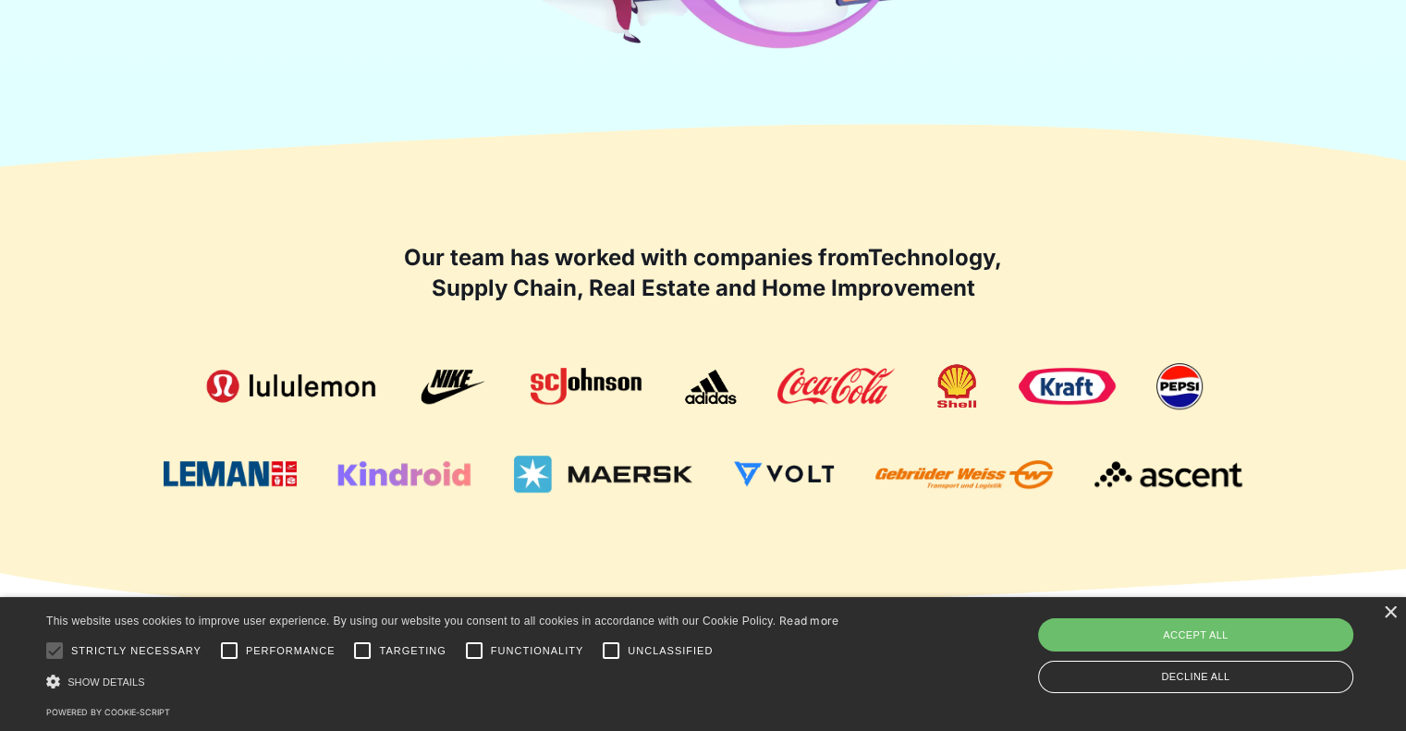
drag, startPoint x: 607, startPoint y: 530, endPoint x: 1125, endPoint y: 368, distance: 542.5
click at [1125, 368] on div at bounding box center [703, 427] width 1124 height 129
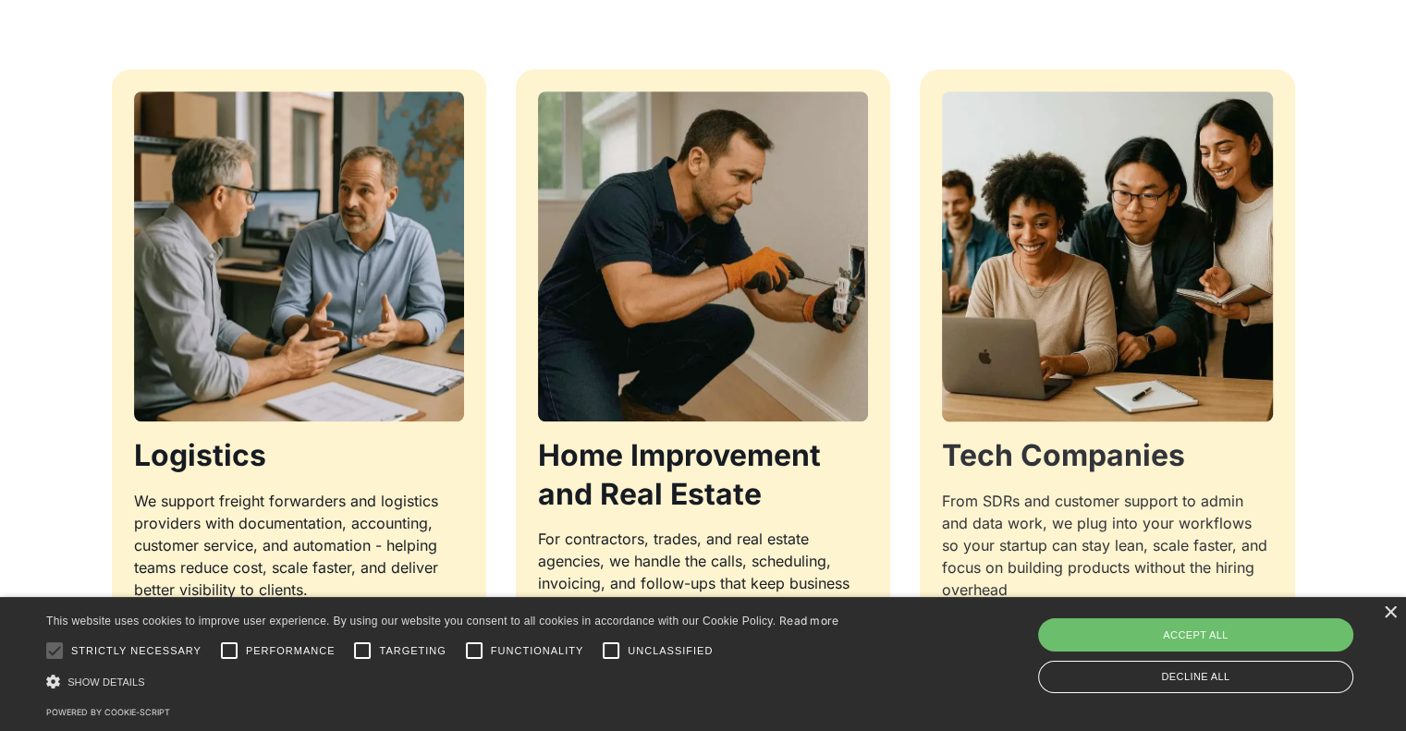
scroll to position [1941, 0]
